Goal: Transaction & Acquisition: Purchase product/service

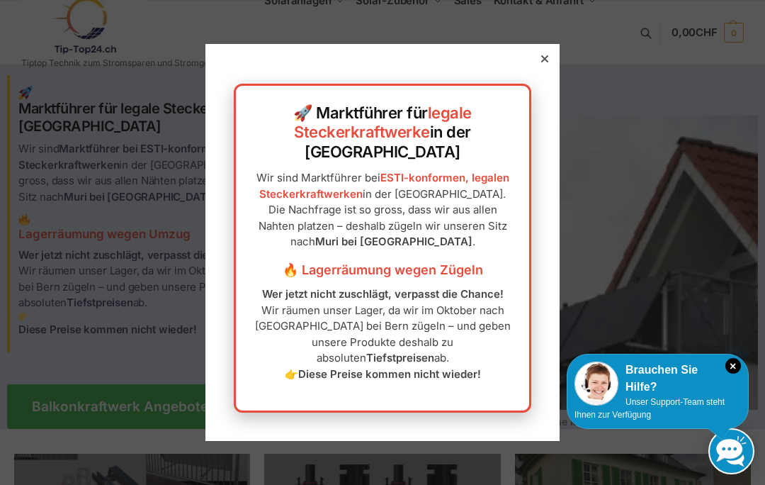
click at [548, 62] on icon at bounding box center [544, 58] width 7 height 7
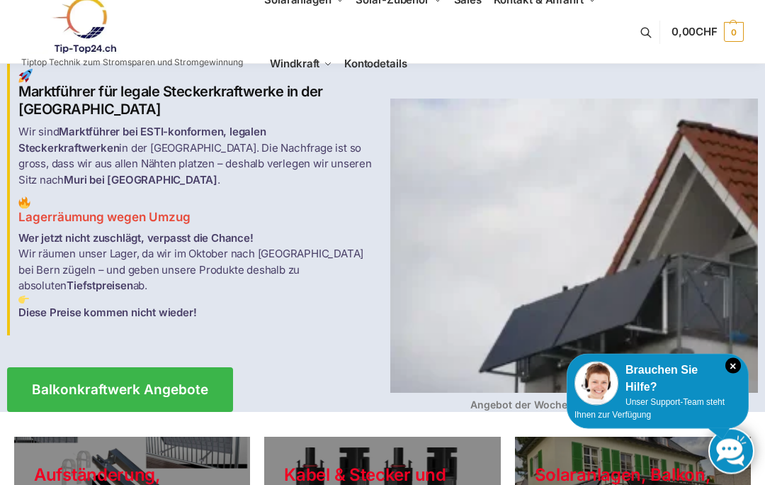
scroll to position [17, 0]
click at [96, 383] on span "Balkonkraftwerk Angebote" at bounding box center [120, 389] width 176 height 13
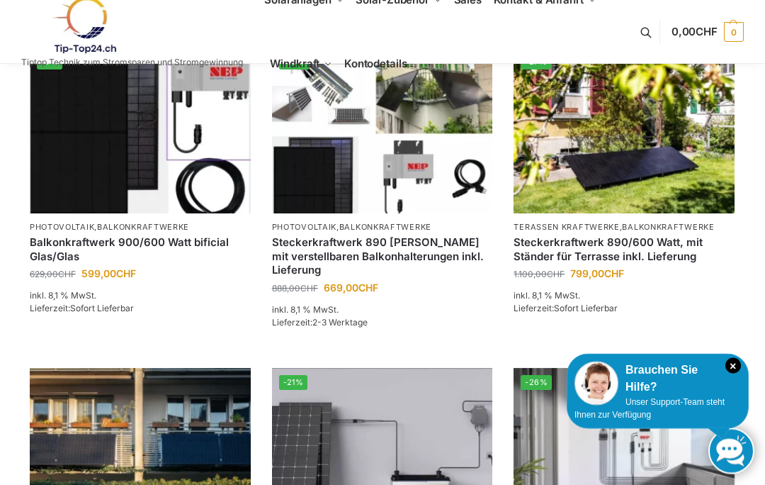
scroll to position [573, 0]
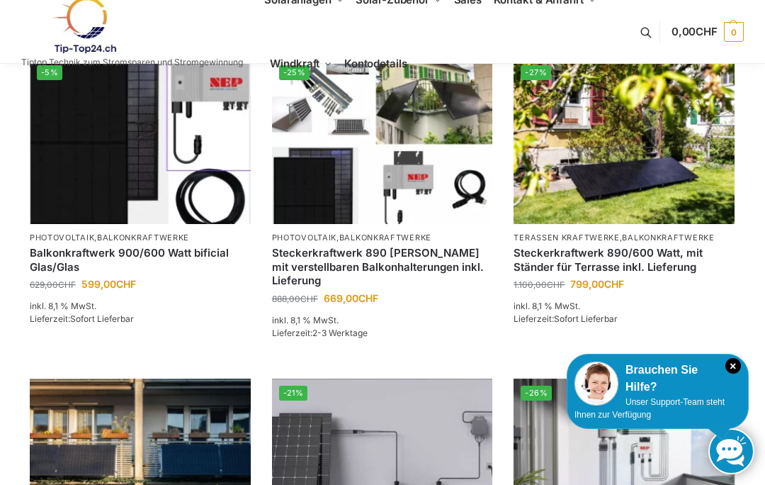
click at [397, 220] on img at bounding box center [382, 141] width 221 height 166
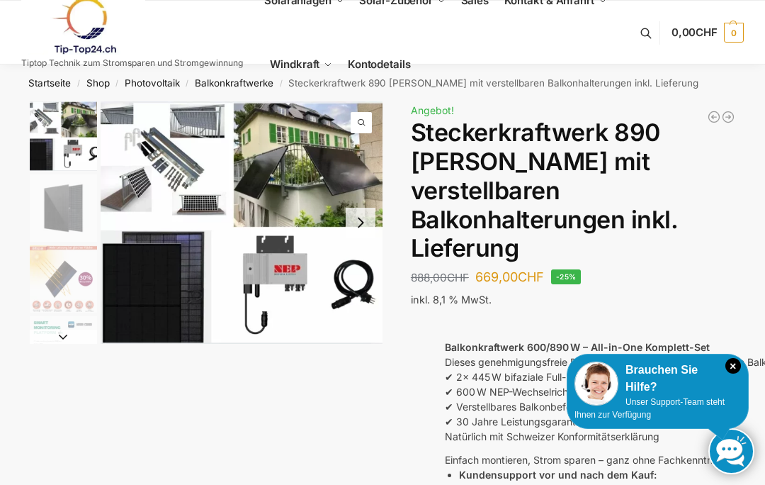
scroll to position [1, 0]
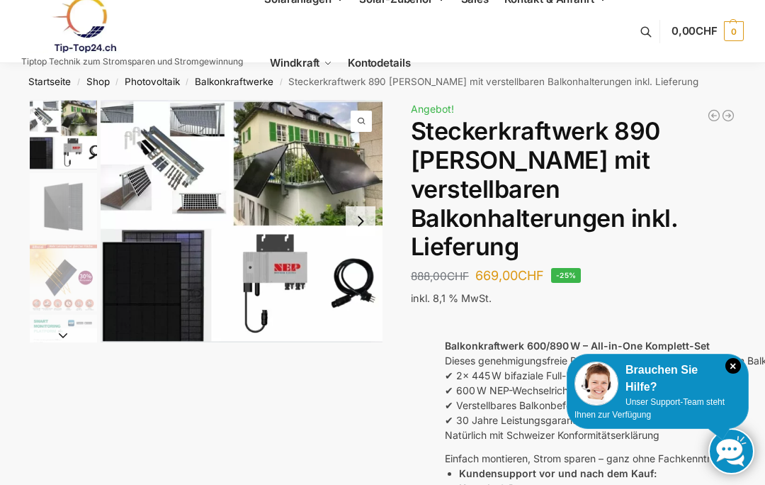
click at [295, 166] on img "1 / 10" at bounding box center [242, 221] width 282 height 242
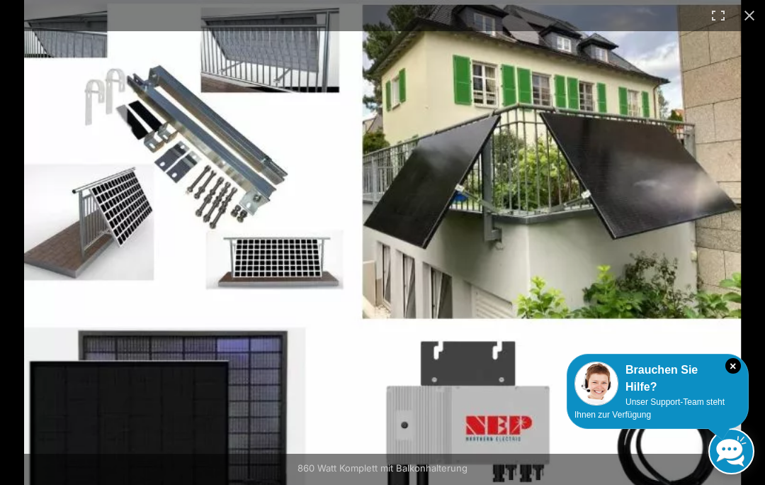
click at [47, 189] on img at bounding box center [382, 308] width 717 height 617
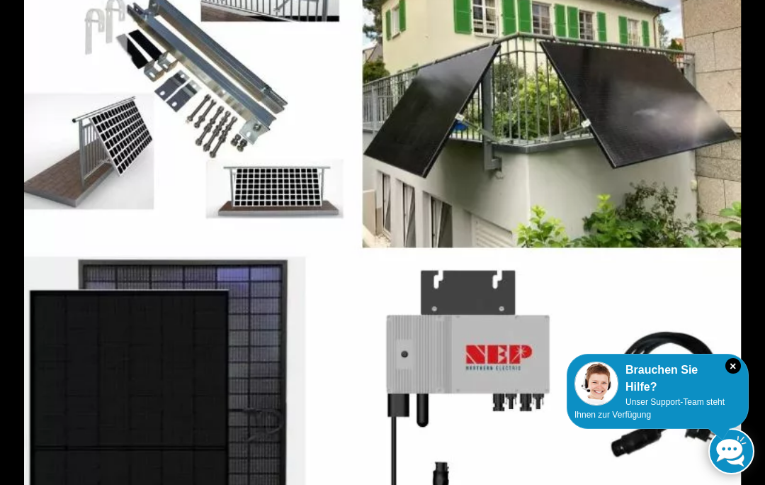
click at [631, 295] on img at bounding box center [382, 237] width 717 height 617
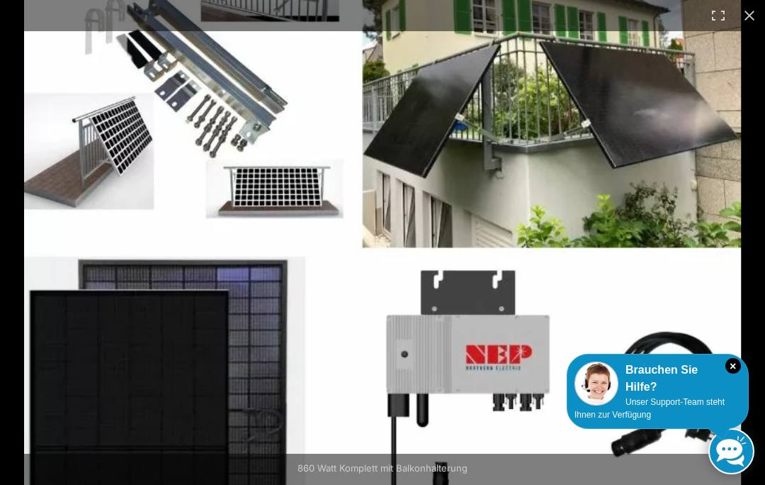
click at [647, 281] on img at bounding box center [382, 237] width 717 height 617
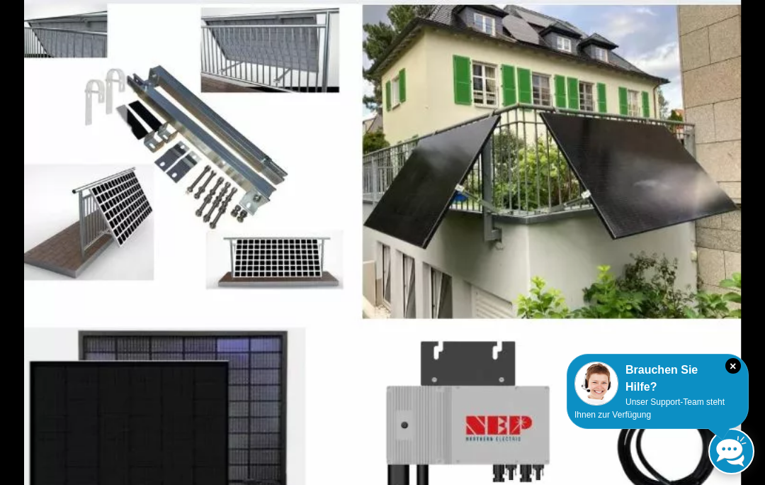
click at [140, 167] on img at bounding box center [382, 308] width 717 height 617
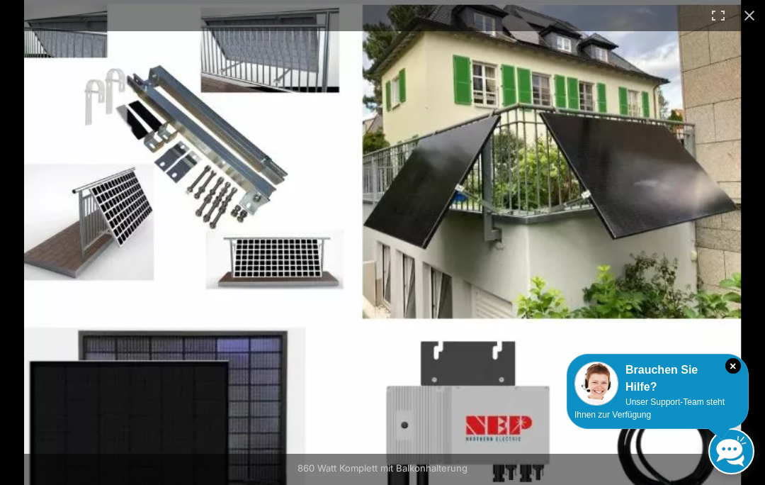
click at [135, 430] on img at bounding box center [382, 308] width 717 height 617
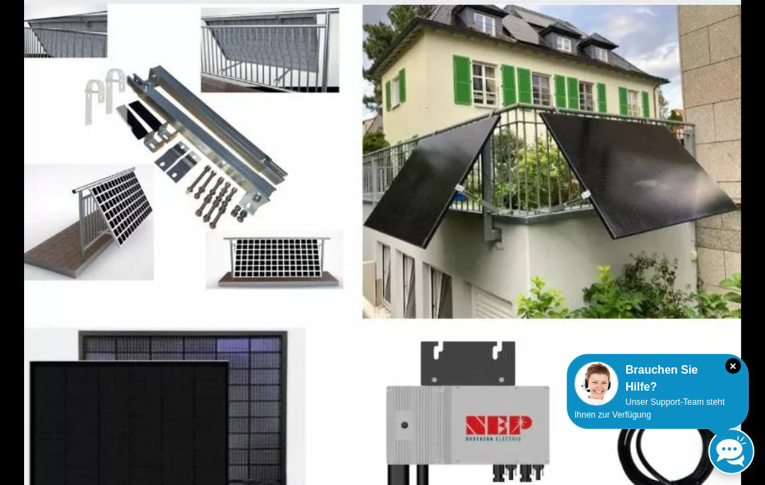
click at [154, 427] on img at bounding box center [382, 308] width 717 height 617
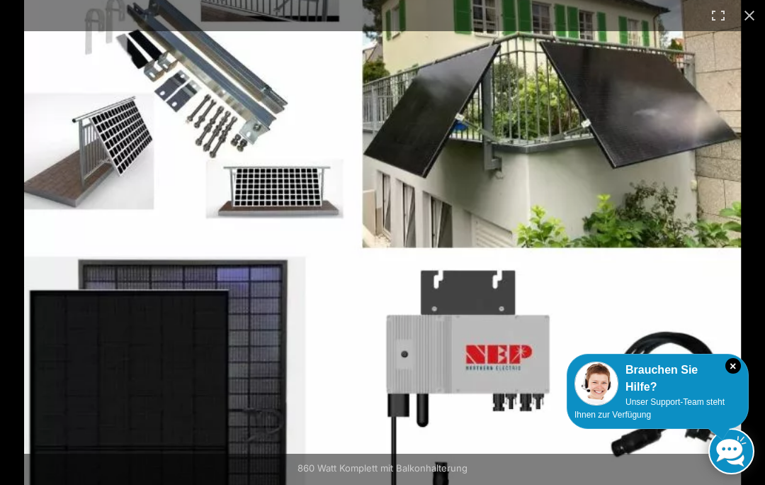
click at [742, 10] on button "Close (Esc)" at bounding box center [749, 15] width 31 height 31
